Goal: Task Accomplishment & Management: Manage account settings

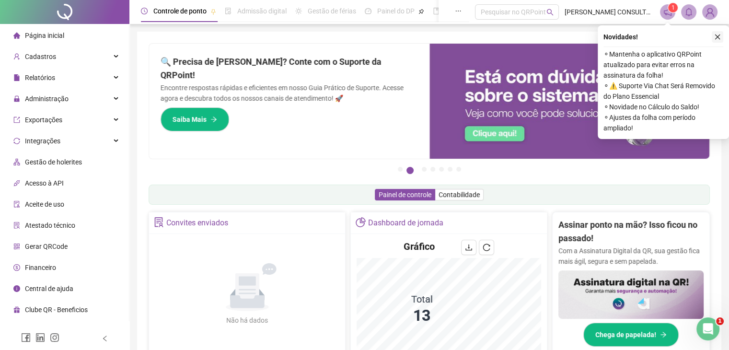
click at [717, 38] on icon "close" at bounding box center [717, 37] width 7 height 7
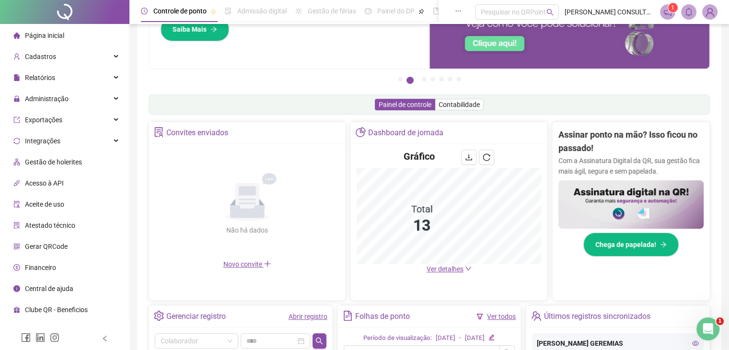
scroll to position [192, 0]
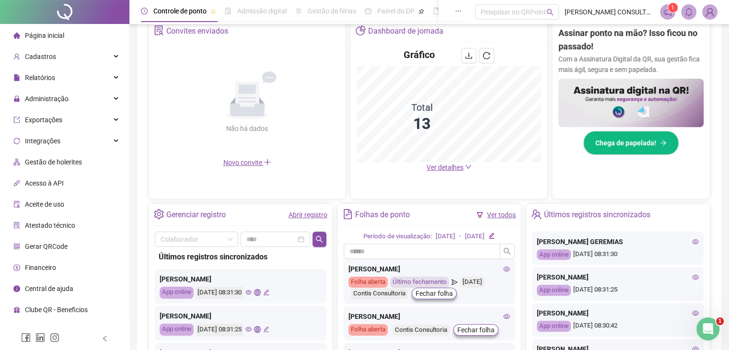
click at [459, 169] on span "Ver detalhes" at bounding box center [444, 167] width 37 height 8
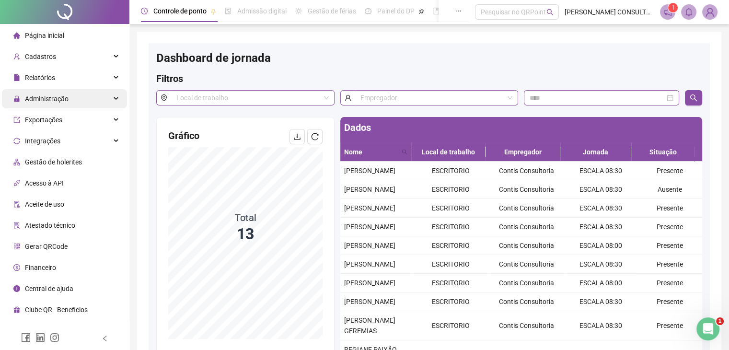
click at [84, 96] on div "Administração" at bounding box center [64, 98] width 125 height 19
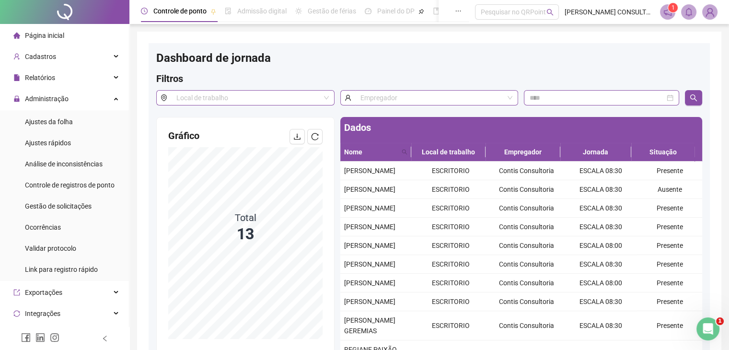
click at [88, 32] on li "Página inicial" at bounding box center [64, 35] width 125 height 19
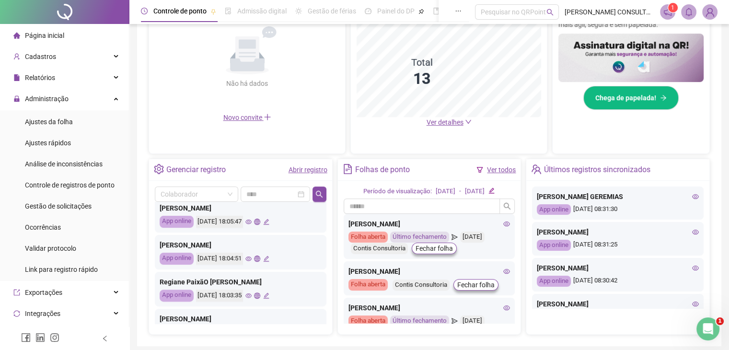
scroll to position [450, 0]
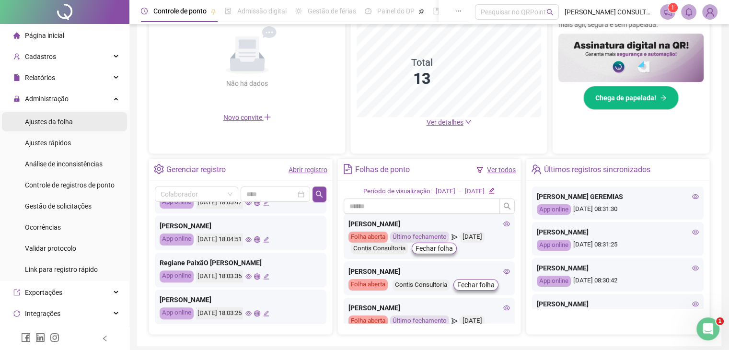
click at [61, 114] on div "Ajustes da folha" at bounding box center [49, 121] width 48 height 19
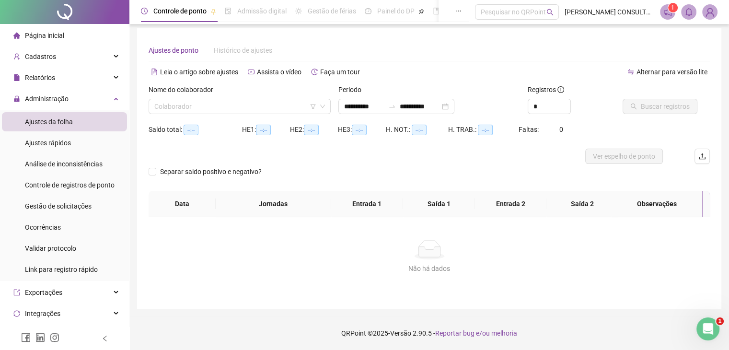
scroll to position [4, 0]
type input "**********"
click at [238, 106] on input "search" at bounding box center [235, 106] width 162 height 14
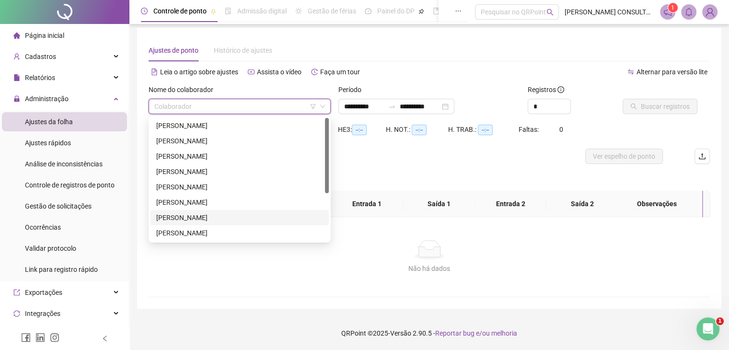
click at [233, 213] on div "[PERSON_NAME]" at bounding box center [239, 217] width 167 height 11
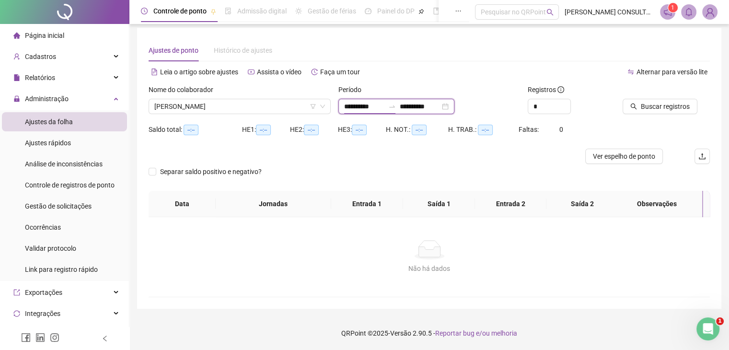
click at [369, 104] on input "**********" at bounding box center [364, 106] width 40 height 11
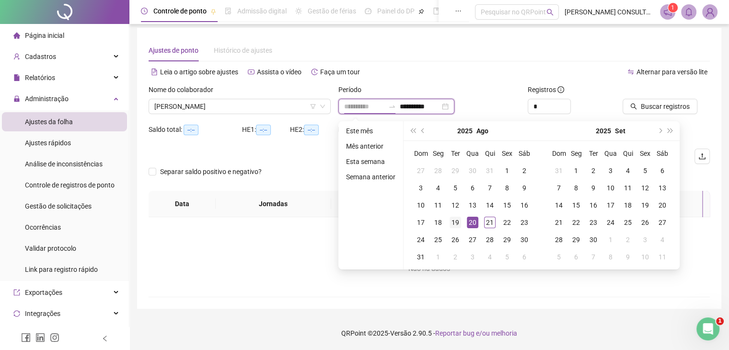
type input "**********"
click at [457, 217] on div "19" at bounding box center [454, 221] width 11 height 11
type input "**********"
click at [492, 222] on div "21" at bounding box center [489, 221] width 11 height 11
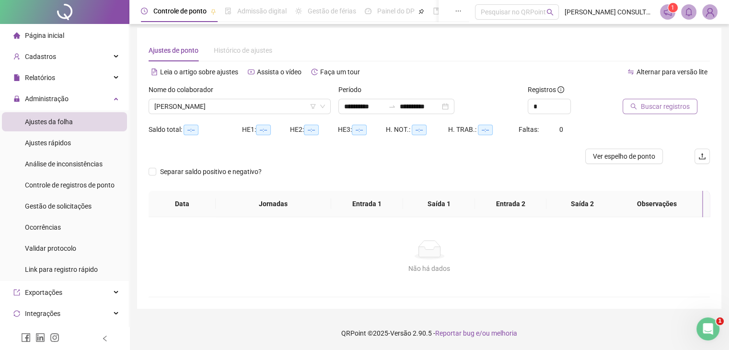
click at [638, 108] on button "Buscar registros" at bounding box center [659, 106] width 75 height 15
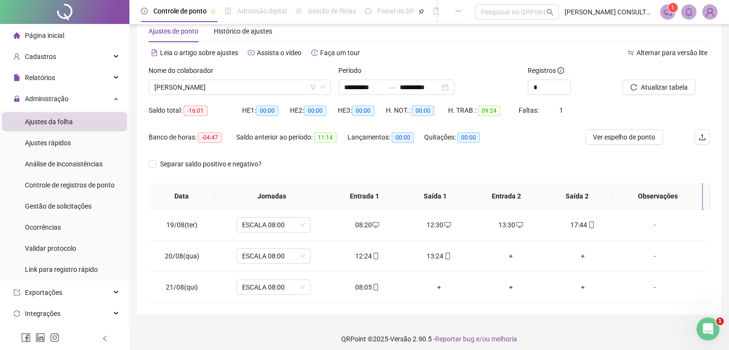
scroll to position [29, 0]
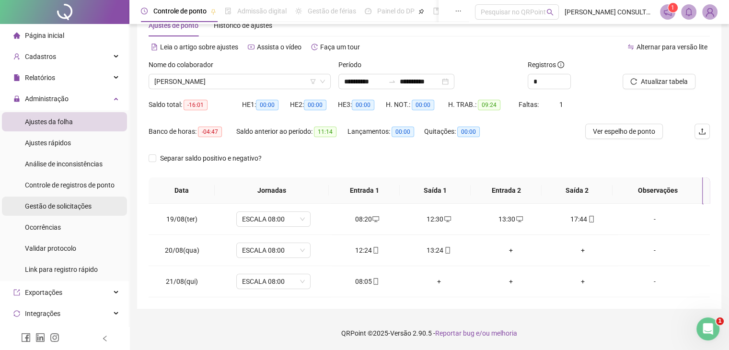
drag, startPoint x: 63, startPoint y: 210, endPoint x: 93, endPoint y: 200, distance: 31.7
click at [62, 210] on div "Gestão de solicitações" at bounding box center [58, 205] width 67 height 19
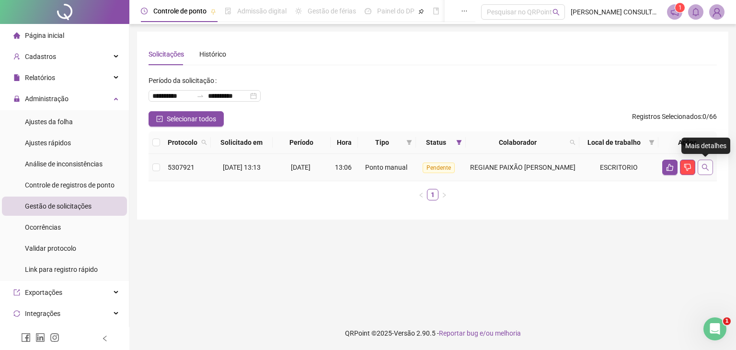
click at [703, 165] on icon "search" at bounding box center [705, 167] width 8 height 8
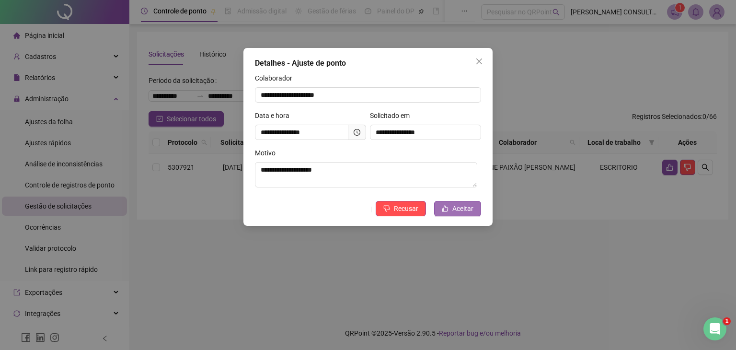
click at [462, 209] on span "Aceitar" at bounding box center [462, 208] width 21 height 11
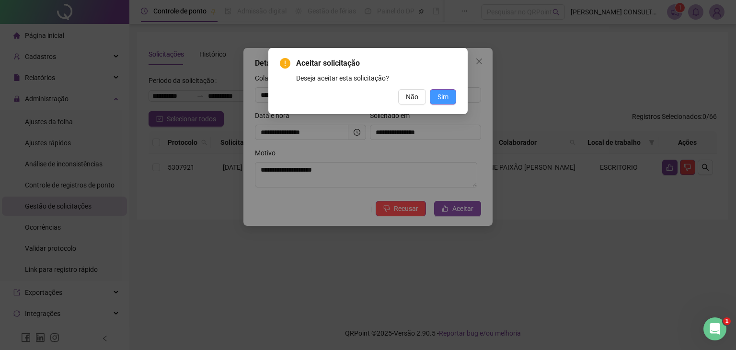
click at [433, 93] on button "Sim" at bounding box center [443, 96] width 26 height 15
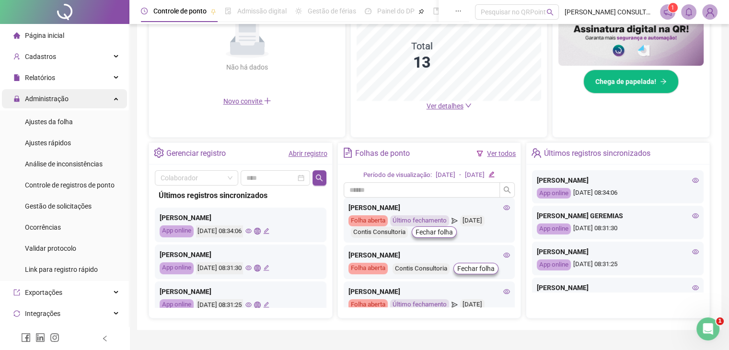
click at [82, 100] on div "Administração" at bounding box center [64, 98] width 125 height 19
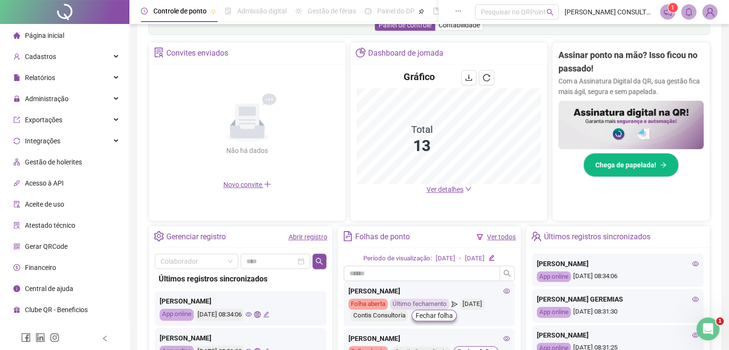
scroll to position [157, 0]
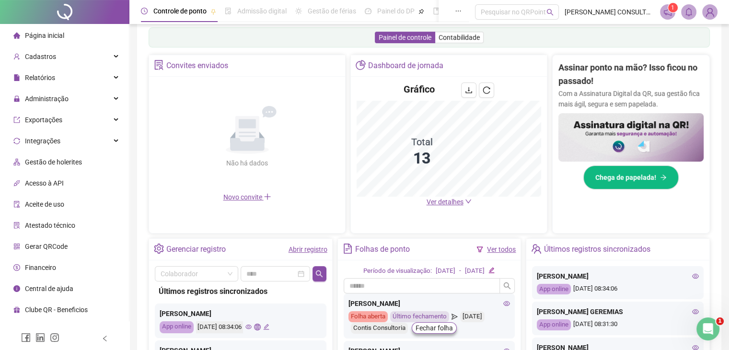
click at [46, 29] on div "Página inicial" at bounding box center [38, 35] width 51 height 19
